Goal: Information Seeking & Learning: Learn about a topic

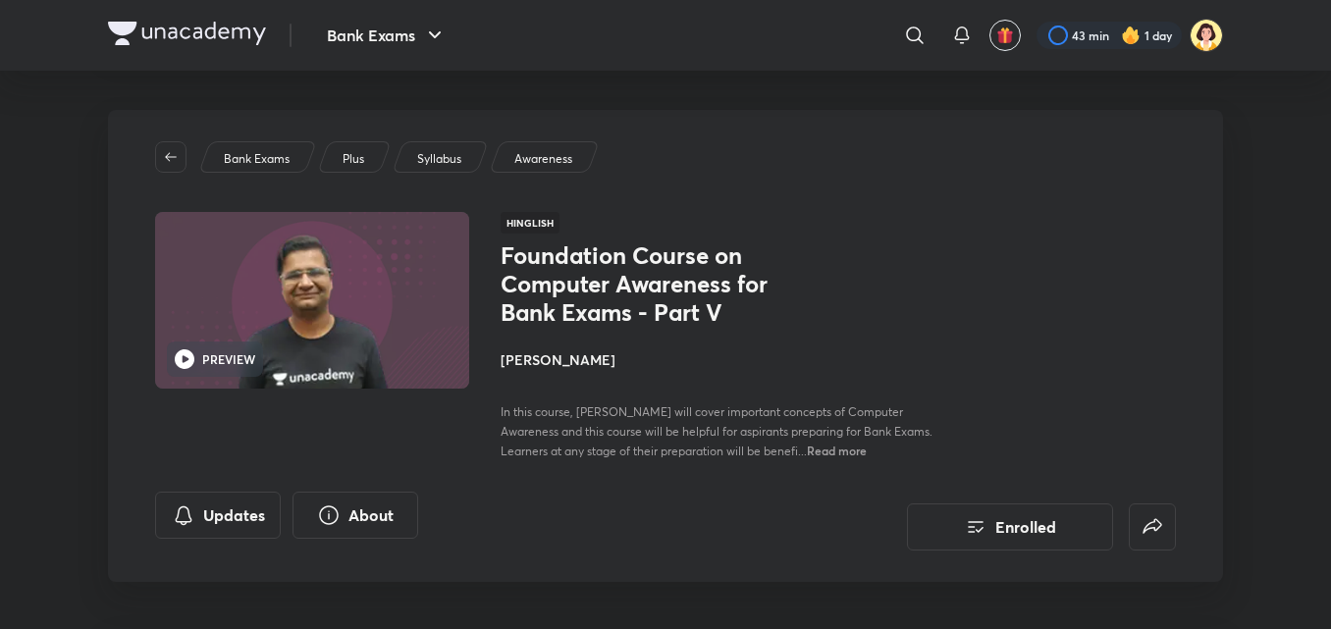
scroll to position [551, 0]
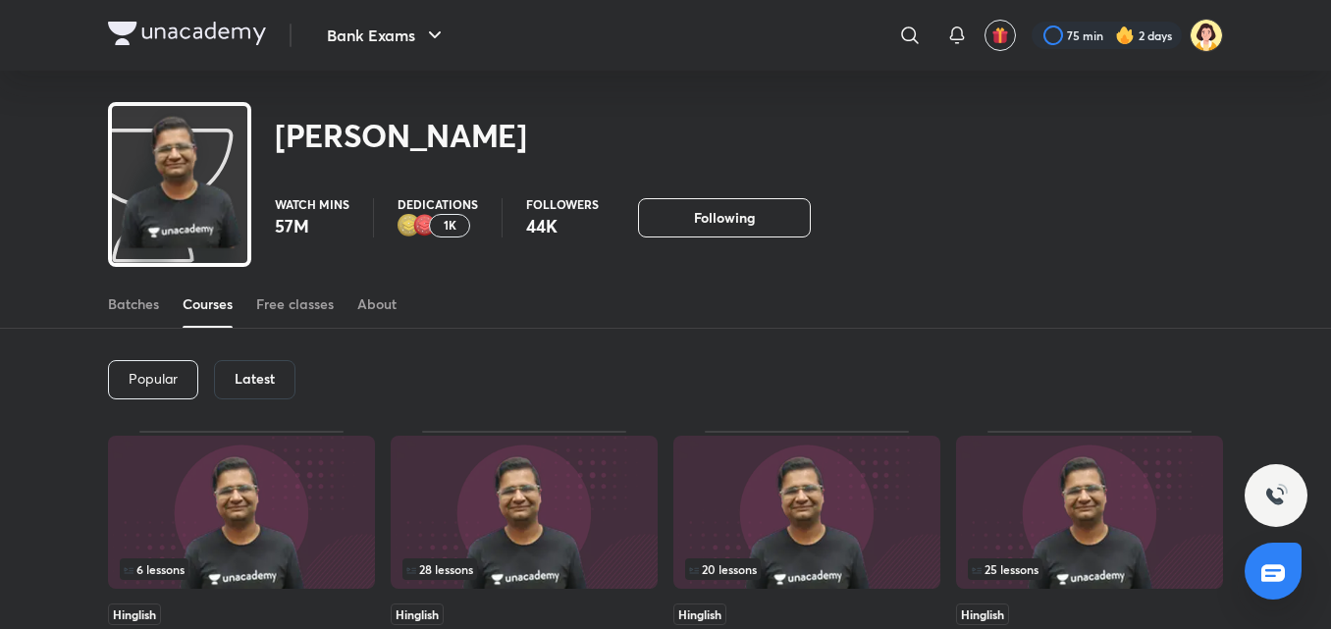
click at [263, 371] on h6 "Latest" at bounding box center [255, 379] width 40 height 16
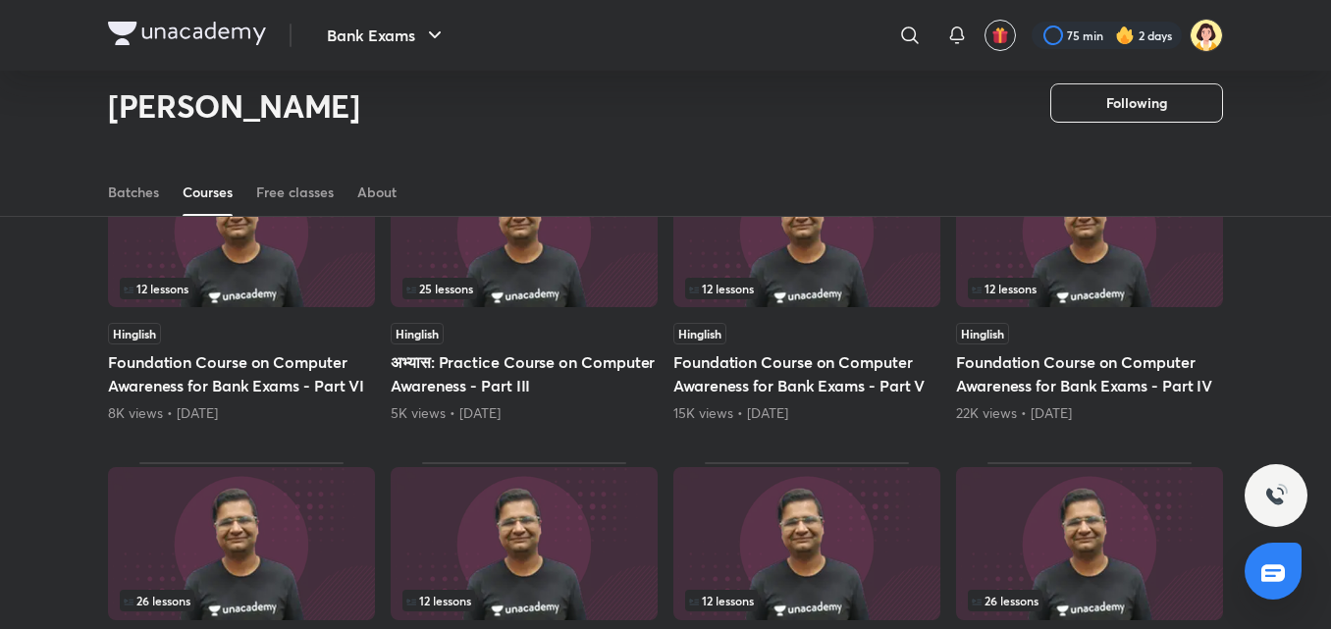
click at [323, 243] on img at bounding box center [241, 230] width 267 height 153
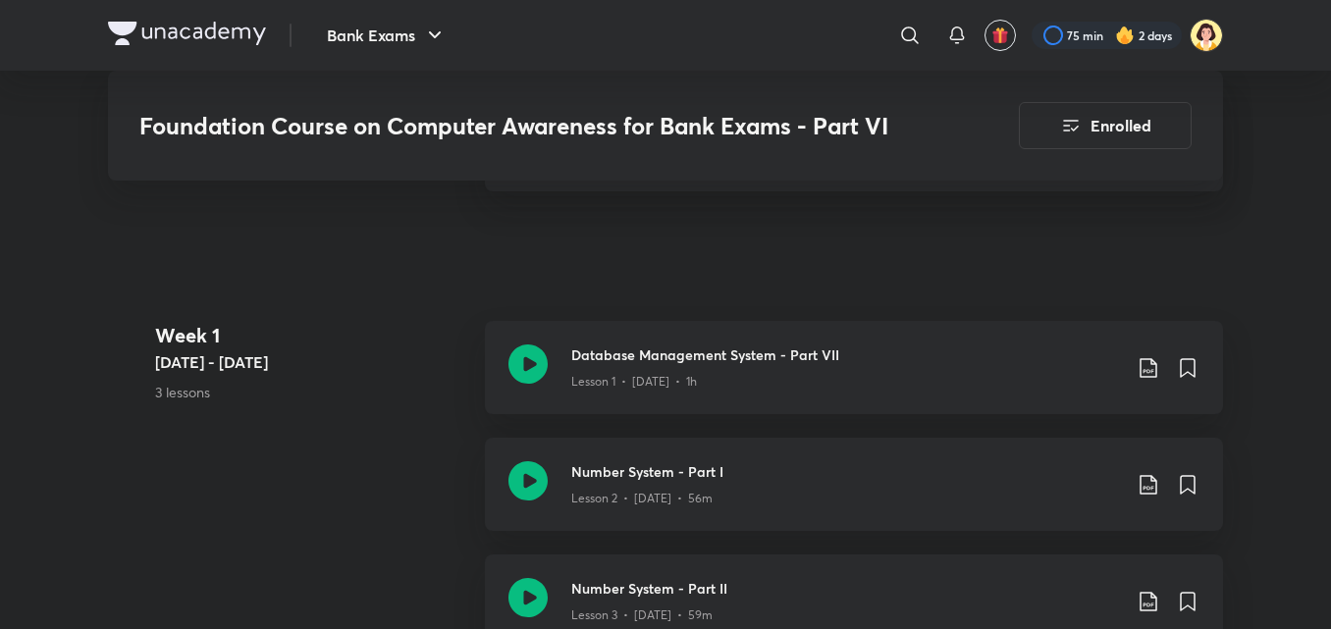
scroll to position [1079, 0]
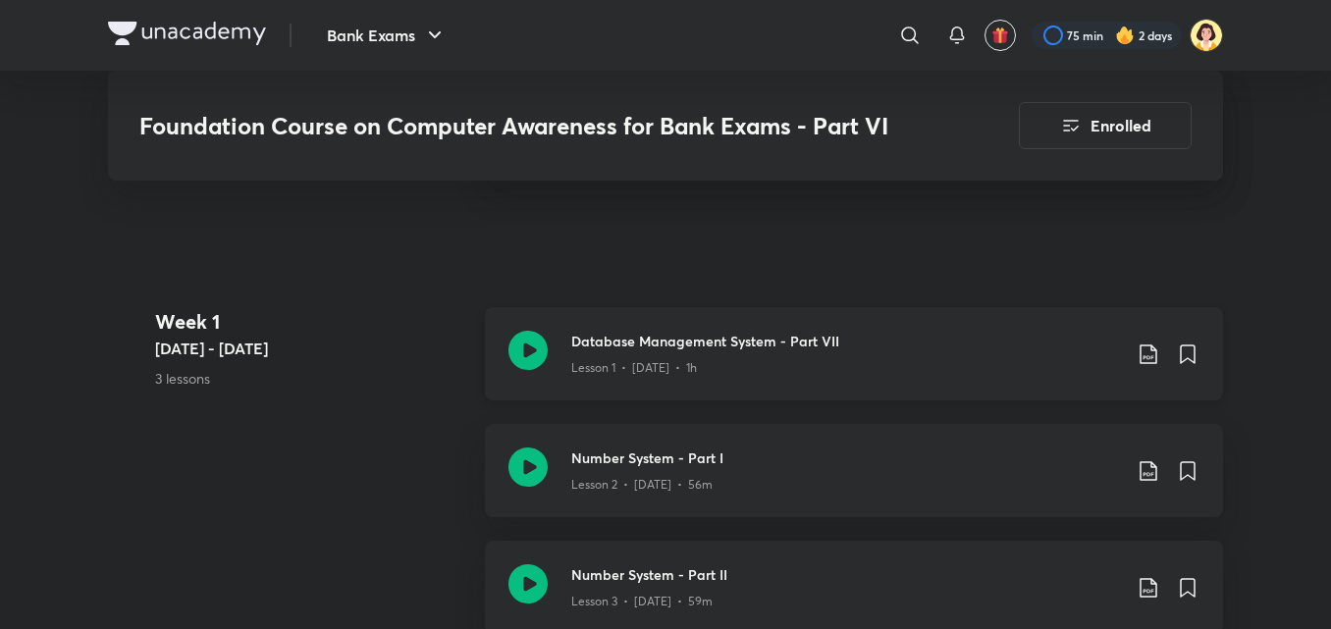
click at [950, 319] on div "Database Management System - Part VII Lesson 1 • [DATE] • 1h" at bounding box center [854, 353] width 738 height 93
